Goal: Task Accomplishment & Management: Manage account settings

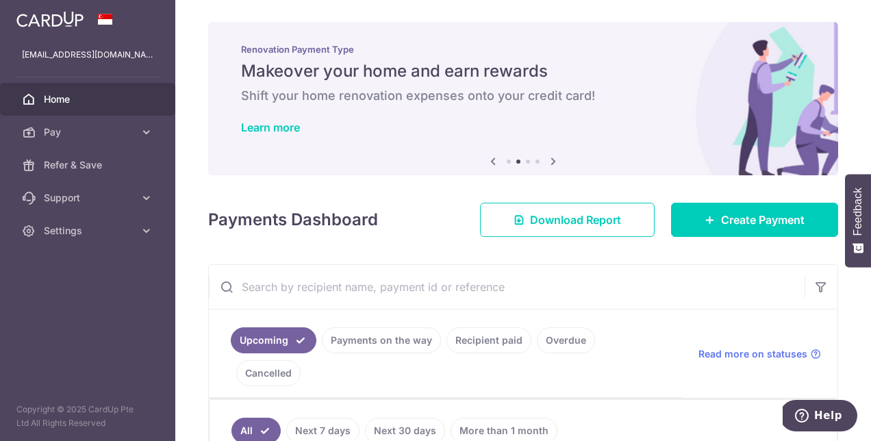
scroll to position [206, 0]
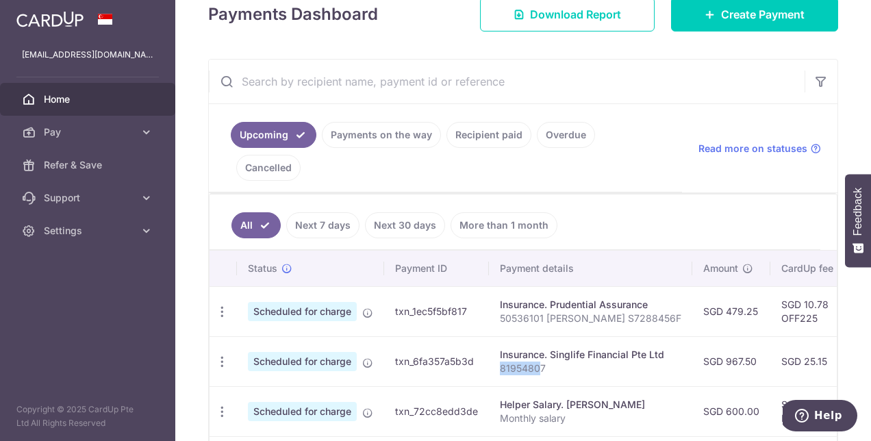
drag, startPoint x: 543, startPoint y: 332, endPoint x: 495, endPoint y: 332, distance: 48.0
click at [495, 336] on td "Insurance. Singlife Financial Pte Ltd 81954807" at bounding box center [590, 361] width 203 height 50
drag, startPoint x: 495, startPoint y: 332, endPoint x: 549, endPoint y: 338, distance: 55.2
click at [549, 362] on p "81954807" at bounding box center [591, 369] width 182 height 14
drag, startPoint x: 499, startPoint y: 333, endPoint x: 547, endPoint y: 334, distance: 48.0
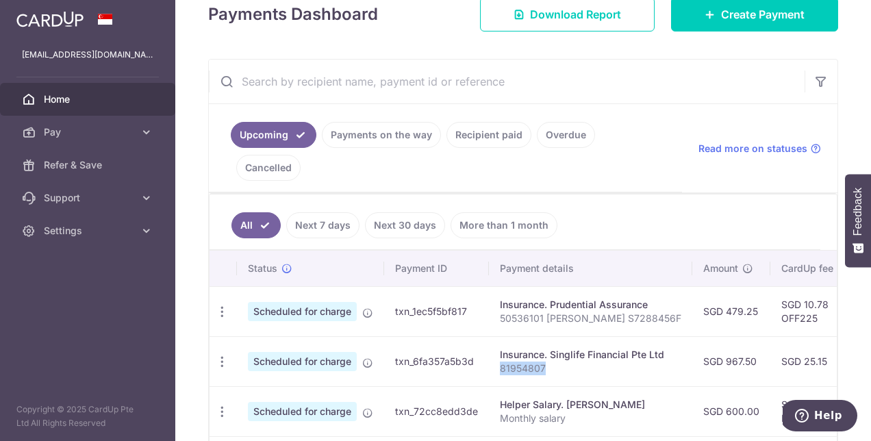
click at [547, 336] on td "Insurance. Singlife Financial Pte Ltd 81954807" at bounding box center [590, 361] width 203 height 50
drag, startPoint x: 547, startPoint y: 334, endPoint x: 528, endPoint y: 334, distance: 19.2
copy p "81954807"
click at [643, 82] on input "text" at bounding box center [507, 82] width 596 height 44
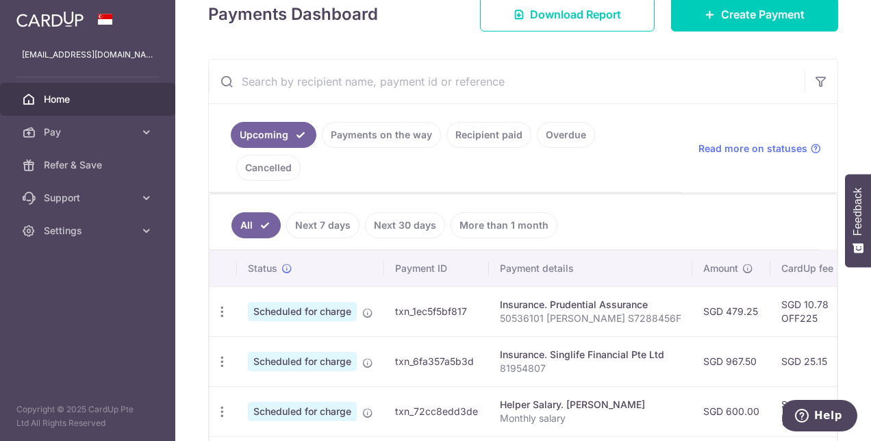
drag, startPoint x: 541, startPoint y: 331, endPoint x: 462, endPoint y: 332, distance: 79.5
click at [462, 336] on tr "Update payment Cancel payment Scheduled for charge txn_6fa357a5b3d Insurance. S…" at bounding box center [714, 361] width 1008 height 50
drag, startPoint x: 462, startPoint y: 332, endPoint x: 522, endPoint y: 334, distance: 60.3
click at [522, 362] on p "81954807" at bounding box center [591, 369] width 182 height 14
click at [552, 362] on p "81954807" at bounding box center [591, 369] width 182 height 14
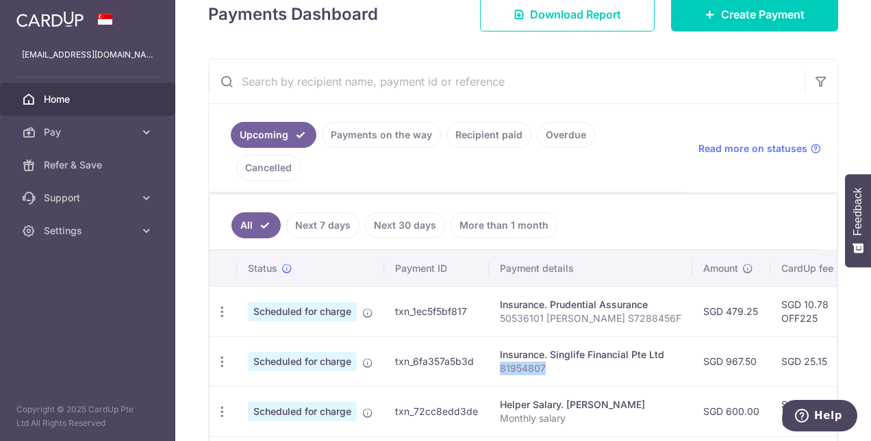
drag, startPoint x: 549, startPoint y: 332, endPoint x: 499, endPoint y: 333, distance: 50.0
click at [499, 336] on td "Insurance. Singlife Financial Pte Ltd 81954807" at bounding box center [590, 361] width 203 height 50
drag, startPoint x: 499, startPoint y: 333, endPoint x: 530, endPoint y: 331, distance: 31.6
click at [530, 362] on p "81954807" at bounding box center [591, 369] width 182 height 14
copy p "81954807"
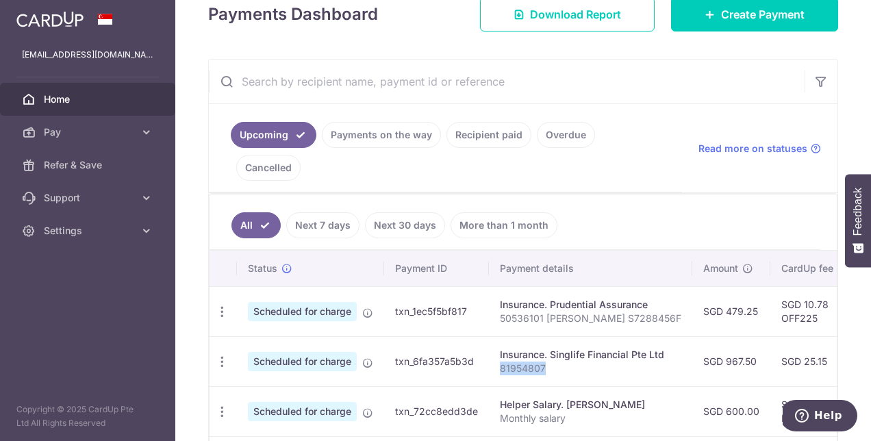
scroll to position [274, 0]
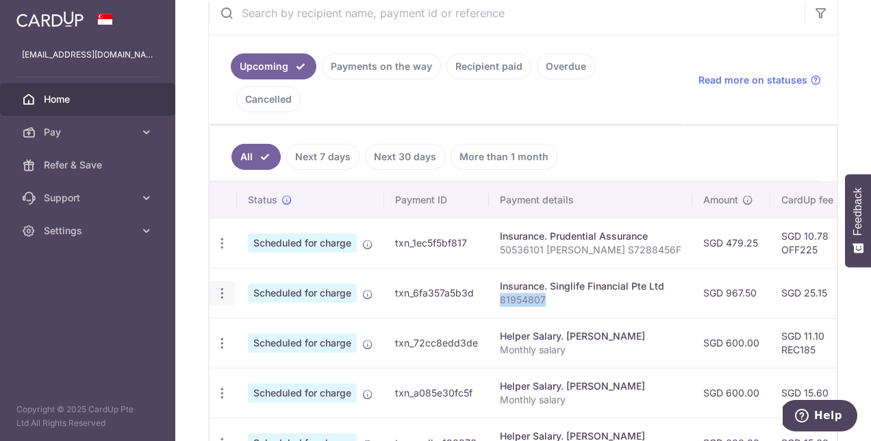
click at [216, 286] on icon "button" at bounding box center [222, 293] width 14 height 14
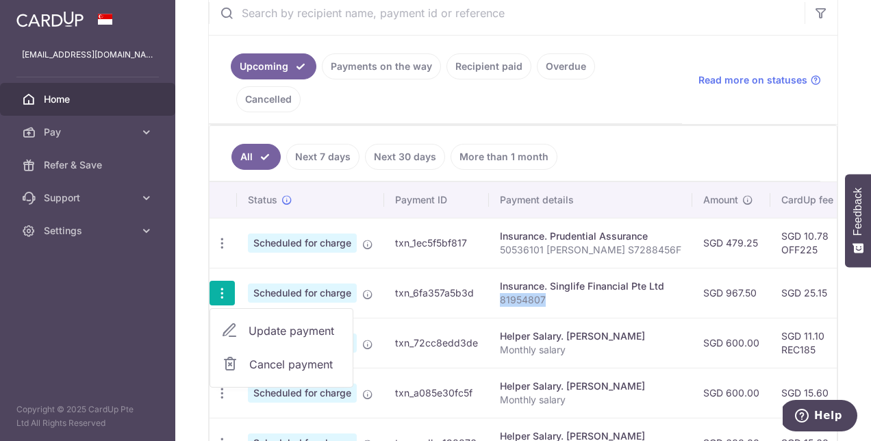
click at [287, 323] on span "Update payment" at bounding box center [295, 331] width 93 height 16
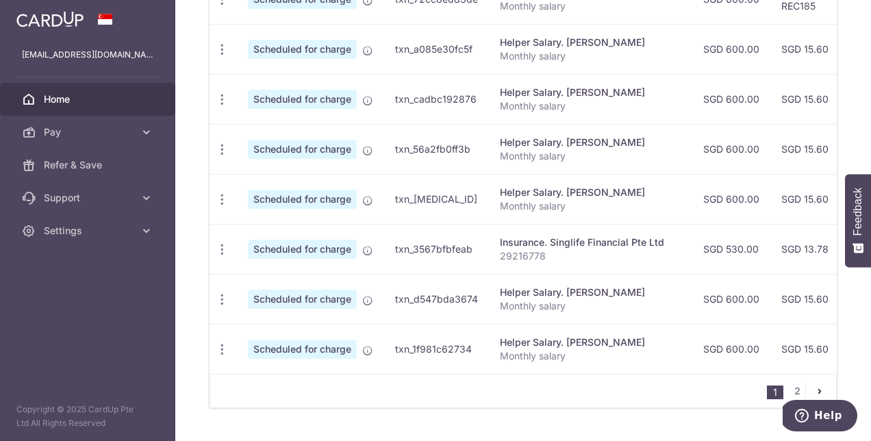
scroll to position [344, 0]
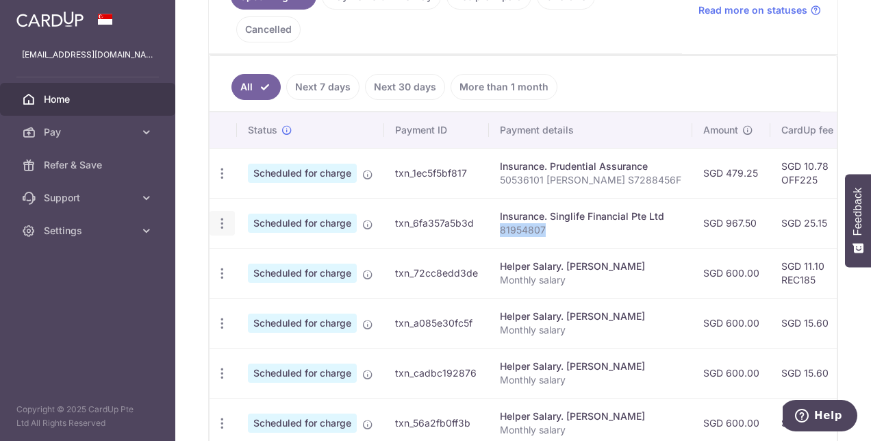
click at [222, 216] on icon "button" at bounding box center [222, 223] width 14 height 14
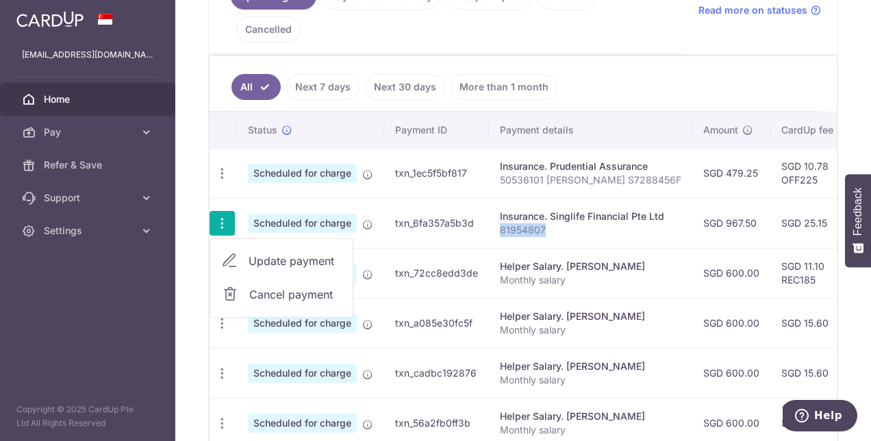
click at [267, 286] on span "Cancel payment" at bounding box center [295, 294] width 92 height 16
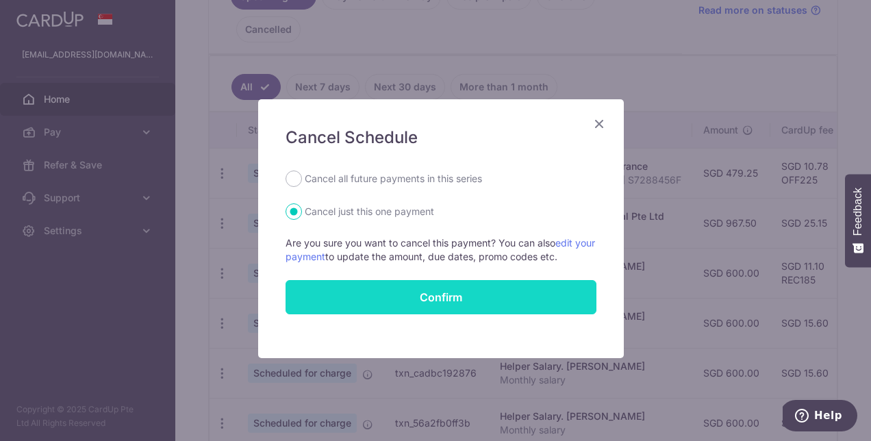
click at [421, 293] on button "Confirm" at bounding box center [441, 297] width 311 height 34
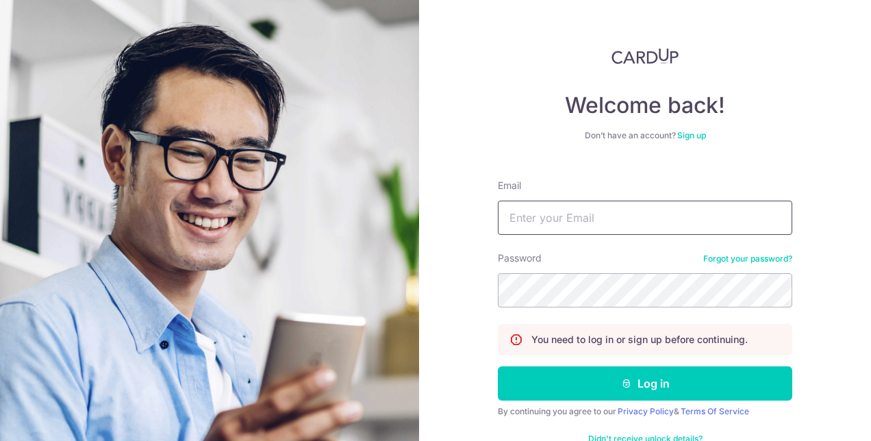
click at [539, 209] on input "Email" at bounding box center [645, 218] width 295 height 34
type input "shroffmanish@ymail.com"
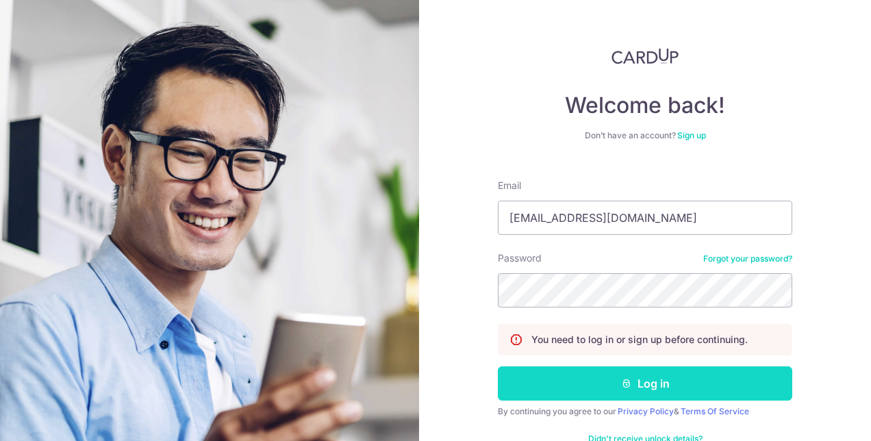
click at [719, 380] on button "Log in" at bounding box center [645, 384] width 295 height 34
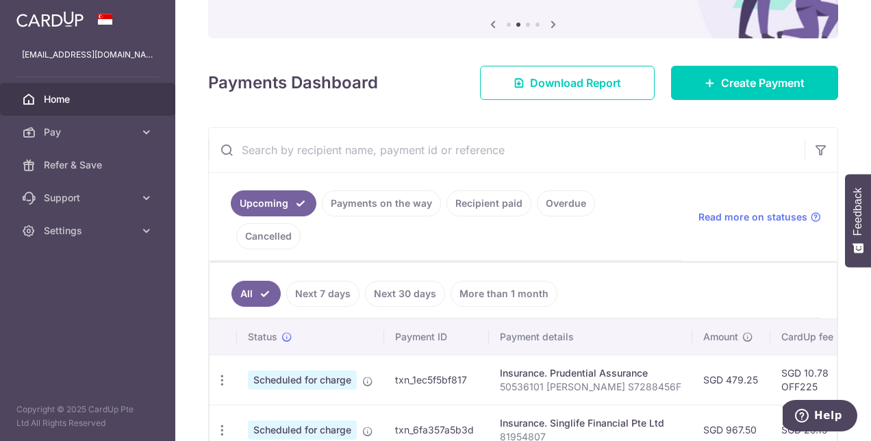
scroll to position [206, 0]
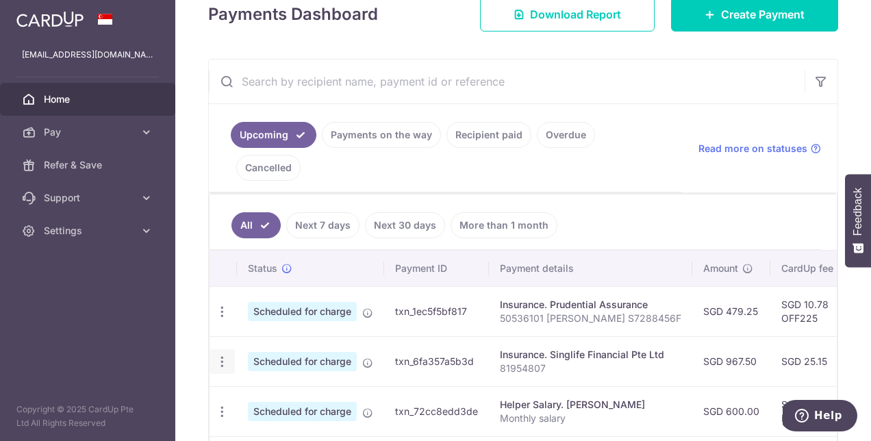
click at [219, 355] on icon "button" at bounding box center [222, 362] width 14 height 14
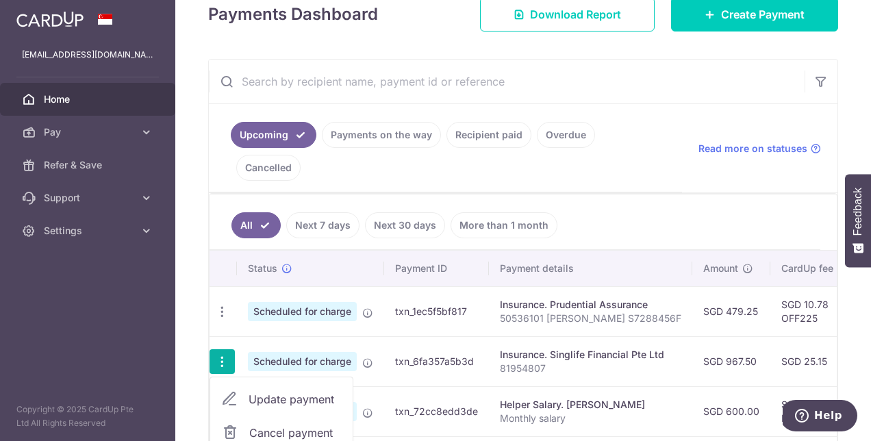
click at [256, 425] on span "Cancel payment" at bounding box center [295, 433] width 92 height 16
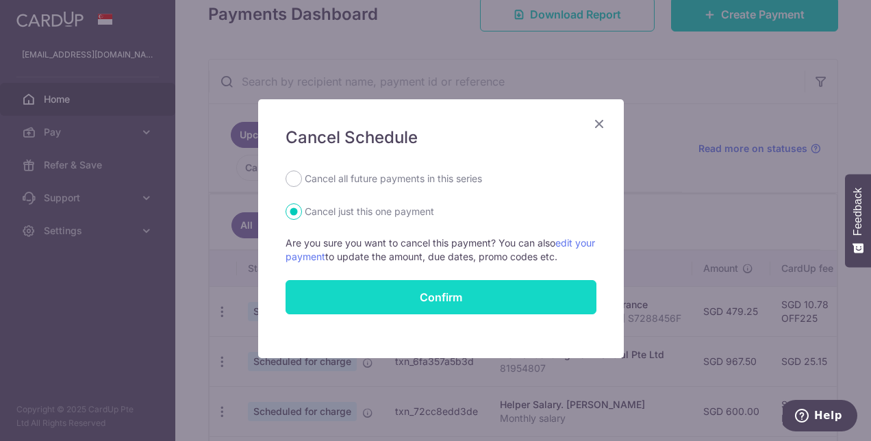
click at [371, 292] on button "Confirm" at bounding box center [441, 297] width 311 height 34
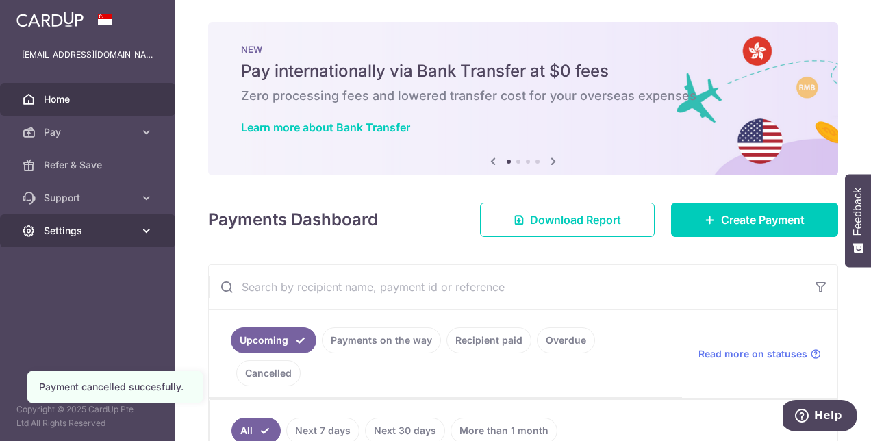
click at [78, 237] on span "Settings" at bounding box center [89, 231] width 90 height 14
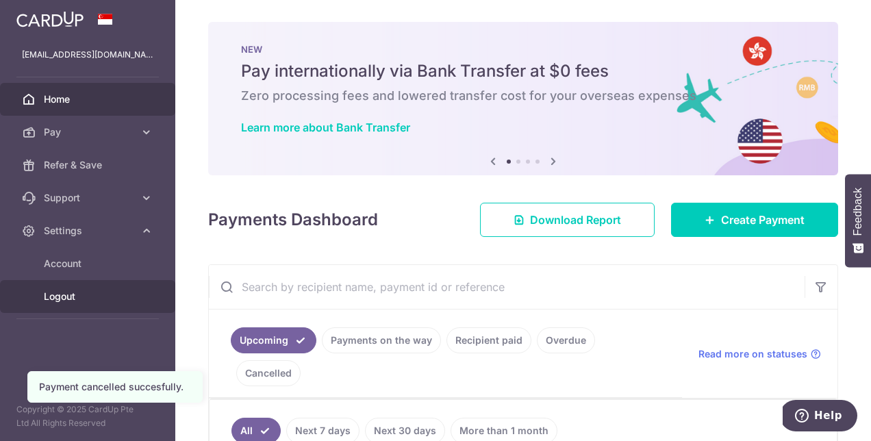
click at [60, 300] on span "Logout" at bounding box center [89, 297] width 90 height 14
